Goal: Obtain resource: Download file/media

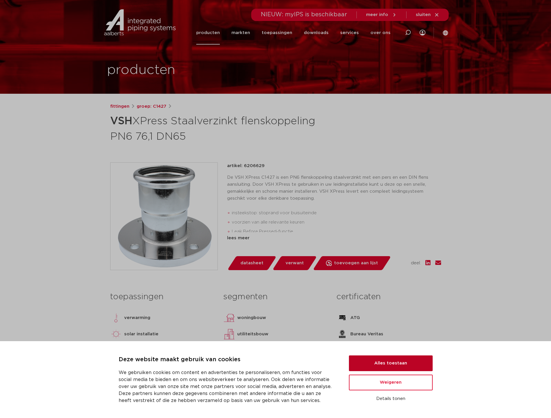
click at [394, 362] on button "Alles toestaan" at bounding box center [391, 363] width 84 height 16
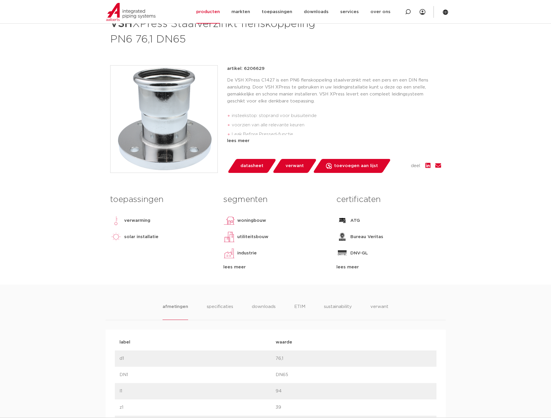
scroll to position [102, 0]
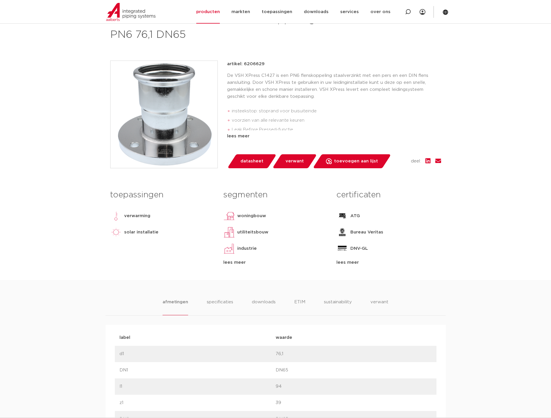
click at [253, 163] on span "datasheet" at bounding box center [252, 160] width 23 height 9
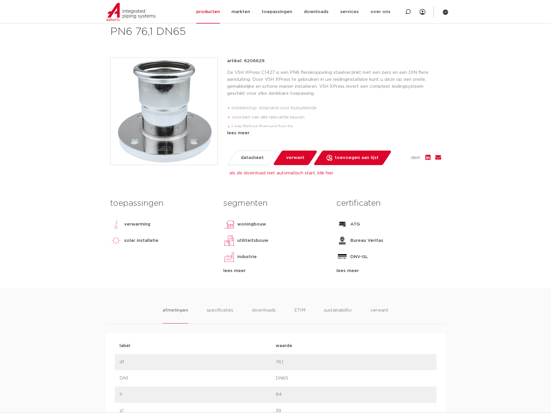
scroll to position [58, 0]
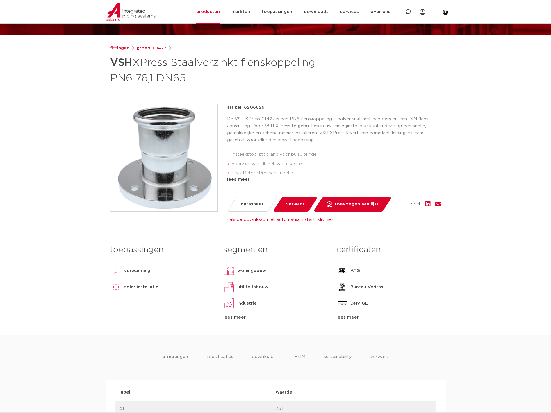
drag, startPoint x: 178, startPoint y: 218, endPoint x: 187, endPoint y: 228, distance: 13.8
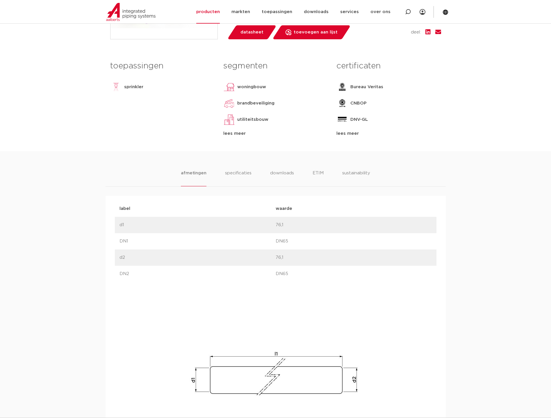
scroll to position [225, 0]
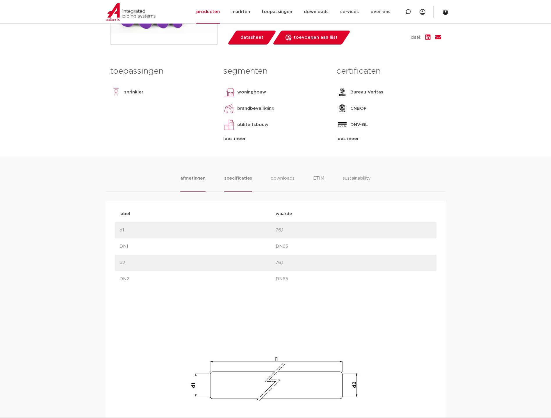
click at [240, 177] on li "specificaties" at bounding box center [238, 183] width 28 height 17
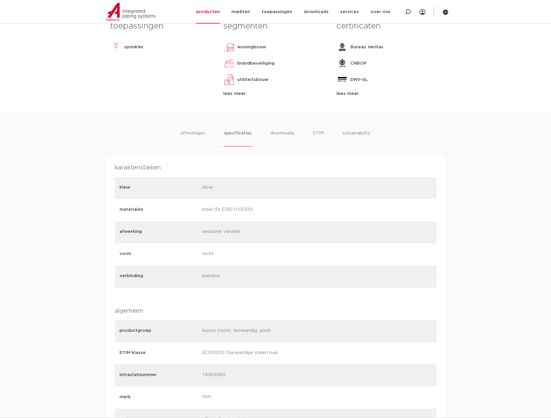
scroll to position [204, 0]
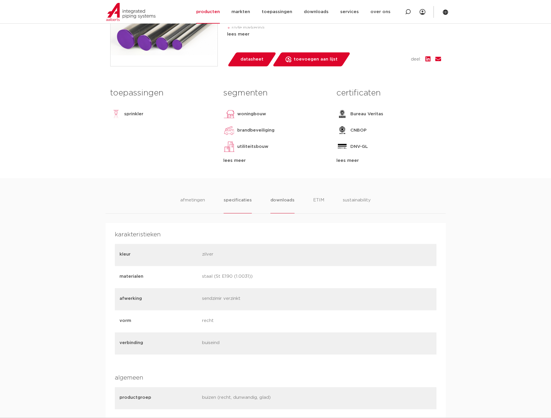
click at [285, 200] on li "downloads" at bounding box center [283, 205] width 24 height 17
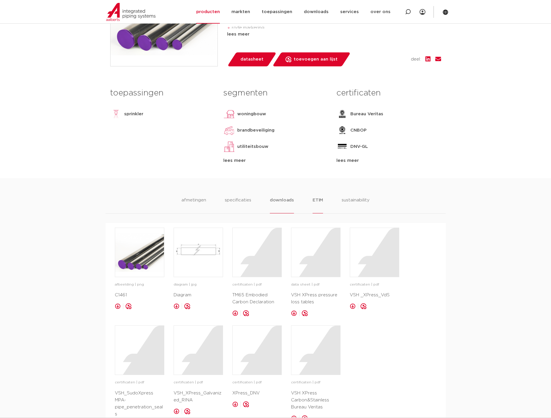
click at [316, 199] on li "ETIM" at bounding box center [318, 205] width 10 height 17
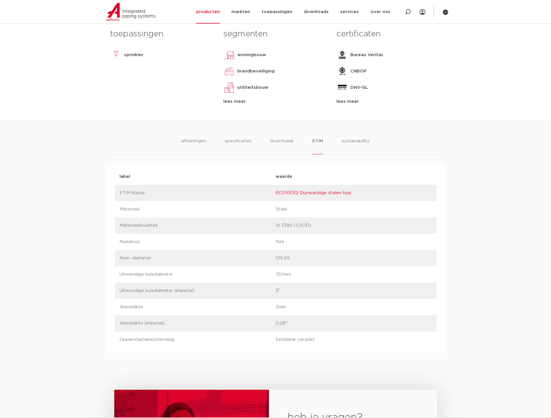
scroll to position [255, 0]
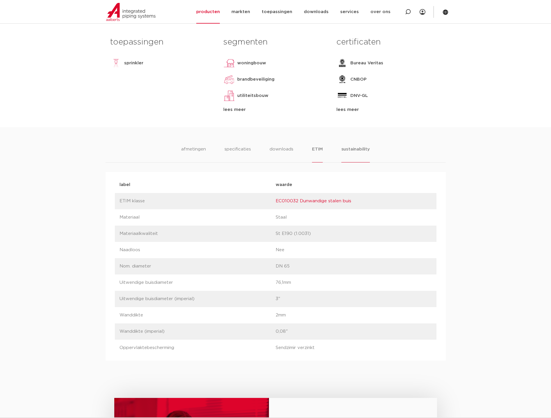
click at [355, 151] on li "sustainability" at bounding box center [355, 154] width 29 height 17
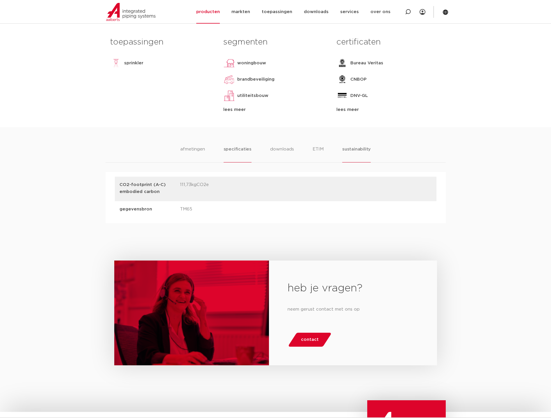
click at [245, 148] on li "specificaties" at bounding box center [238, 154] width 28 height 17
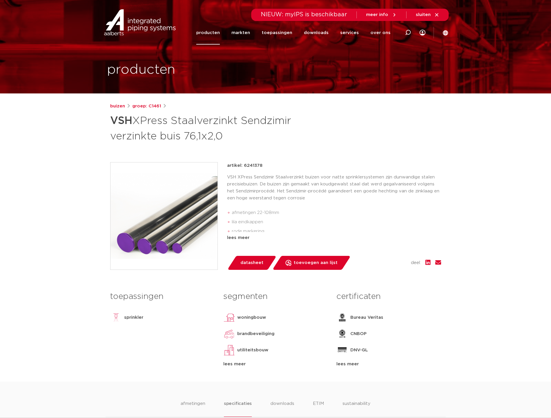
scroll to position [0, 0]
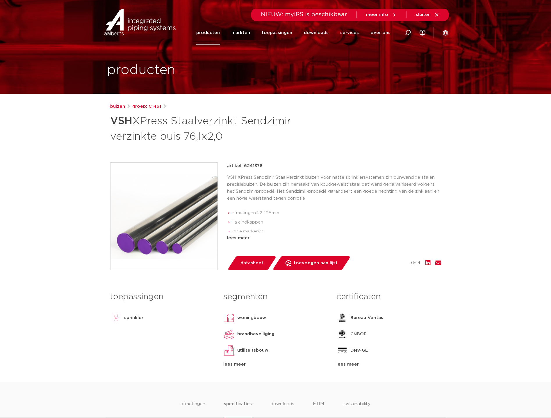
click at [252, 264] on span "datasheet" at bounding box center [252, 262] width 23 height 9
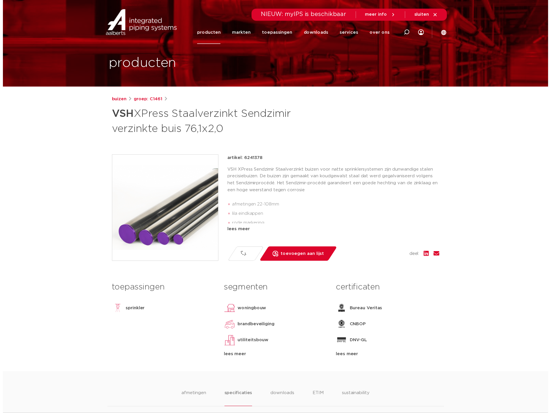
scroll to position [7, 0]
